Goal: Task Accomplishment & Management: Complete application form

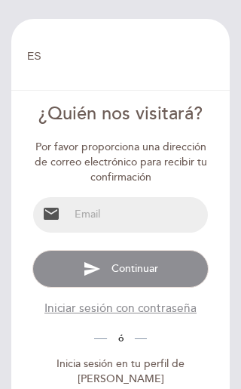
select select "es"
click at [95, 215] on input "email" at bounding box center [138, 214] width 139 height 35
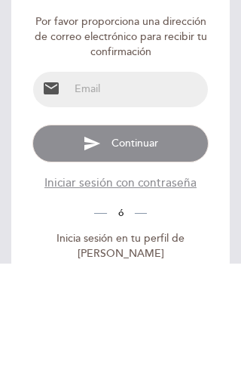
type input "[EMAIL_ADDRESS][DOMAIN_NAME]"
click at [121, 250] on button "send Continuar" at bounding box center [120, 269] width 177 height 38
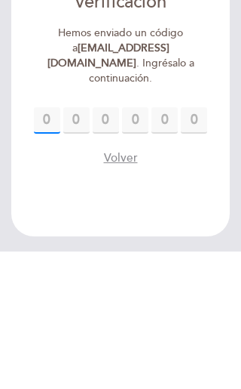
click at [42, 244] on input "text" at bounding box center [47, 257] width 26 height 26
paste input "5"
type input "5"
type input "6"
type input "9"
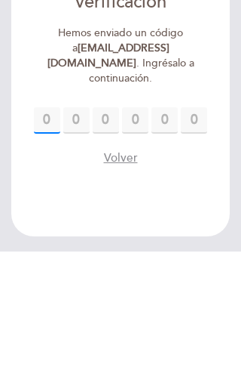
type input "6"
type input "0"
type input "5"
